Goal: Find contact information: Find contact information

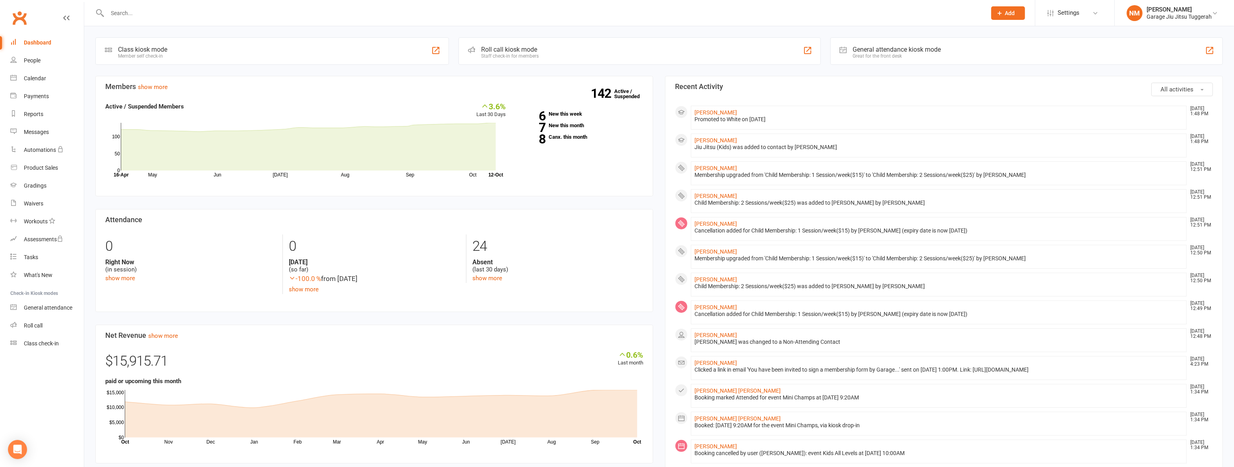
click at [141, 13] on input "text" at bounding box center [543, 13] width 876 height 11
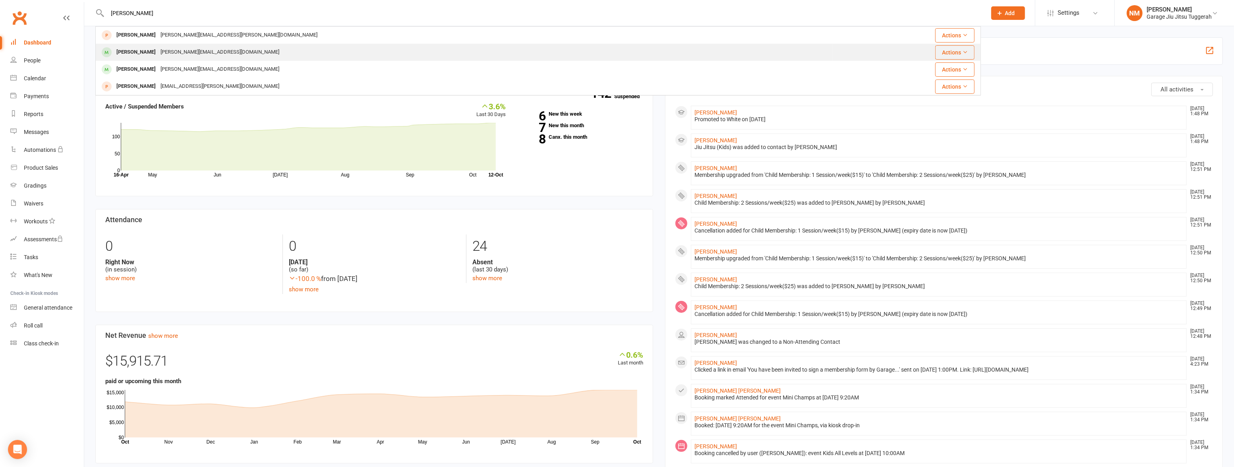
type input "todd"
click at [155, 52] on div "Todd Cummings" at bounding box center [136, 52] width 44 height 12
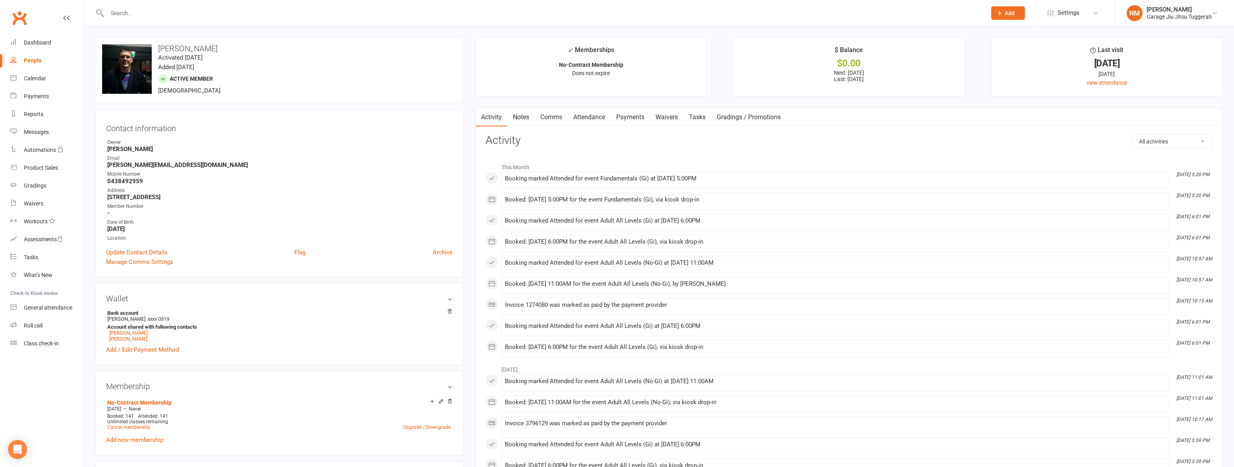
click at [583, 114] on link "Attendance" at bounding box center [589, 117] width 43 height 18
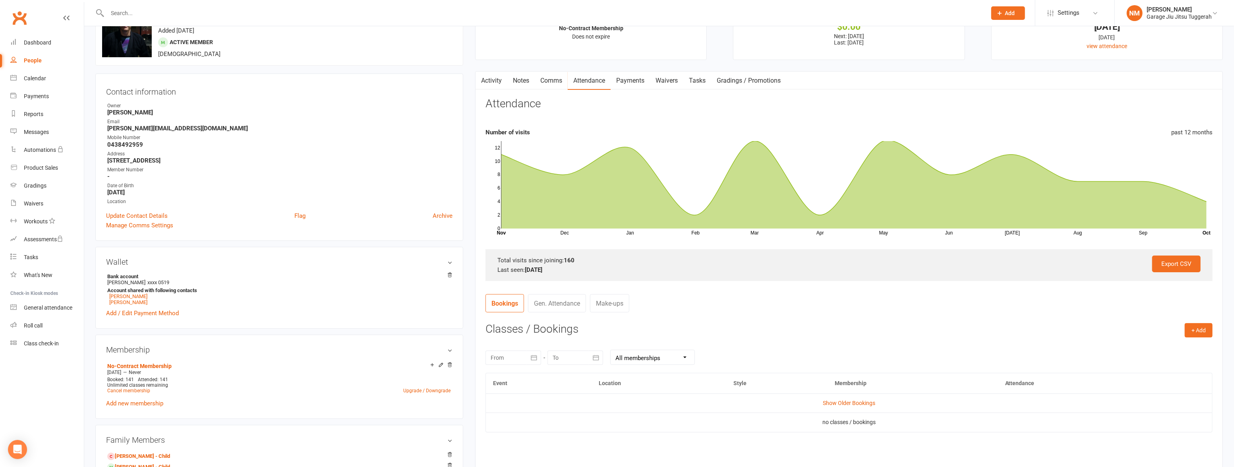
scroll to position [108, 0]
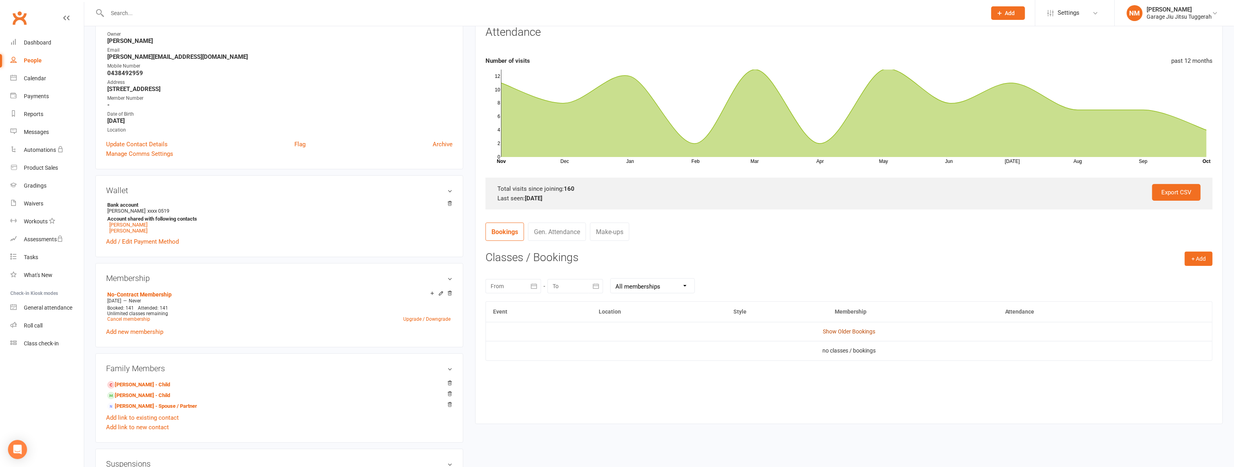
click at [833, 331] on link "Show Older Bookings" at bounding box center [849, 331] width 52 height 6
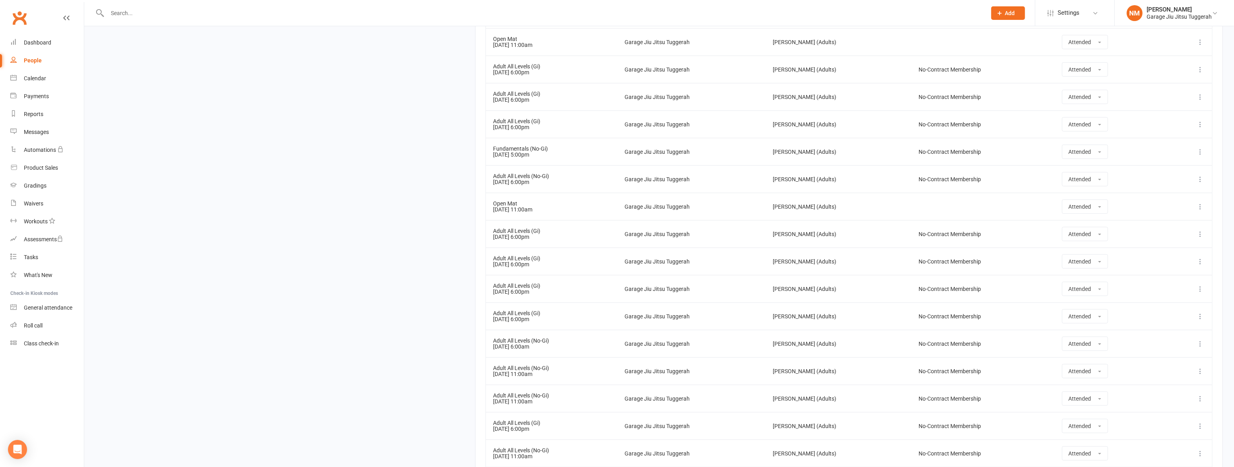
scroll to position [4222, 0]
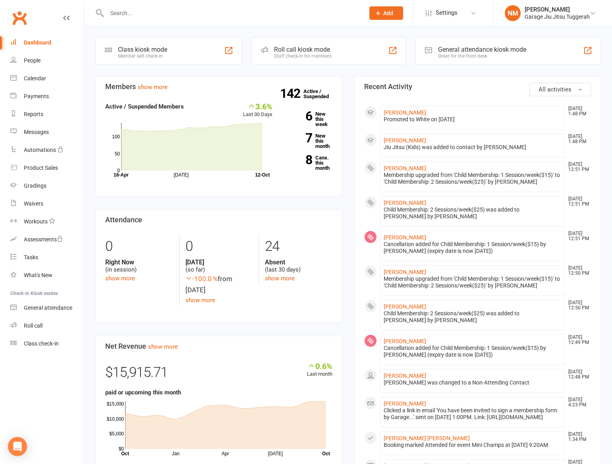
click at [129, 9] on input "text" at bounding box center [231, 13] width 255 height 11
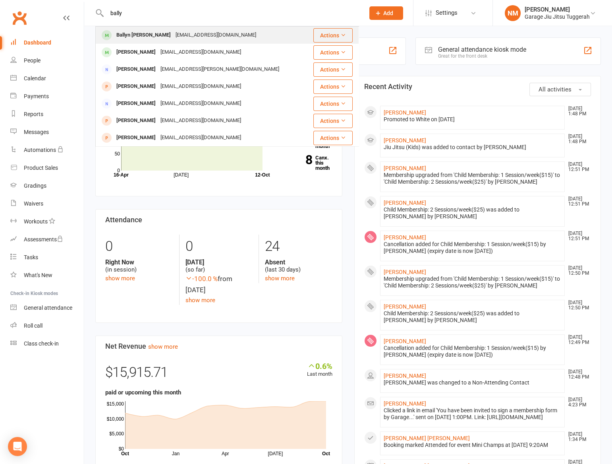
type input "bally"
click at [136, 33] on div "Ballyn [PERSON_NAME]" at bounding box center [143, 35] width 59 height 12
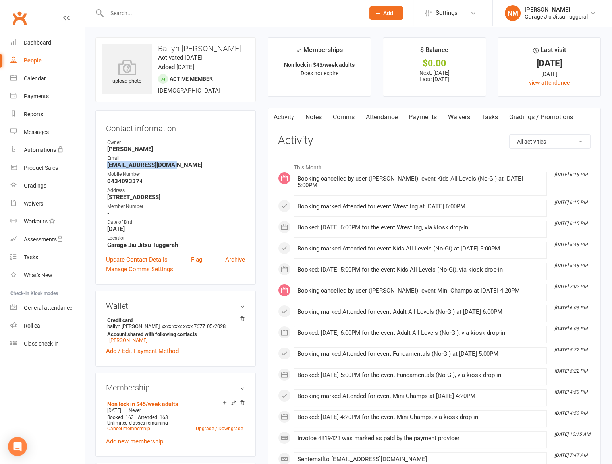
drag, startPoint x: 106, startPoint y: 164, endPoint x: 168, endPoint y: 161, distance: 61.7
click at [168, 161] on li "Email [EMAIL_ADDRESS][DOMAIN_NAME]" at bounding box center [175, 162] width 139 height 14
copy strong "[EMAIL_ADDRESS][DOMAIN_NAME]"
